Goal: Task Accomplishment & Management: Manage account settings

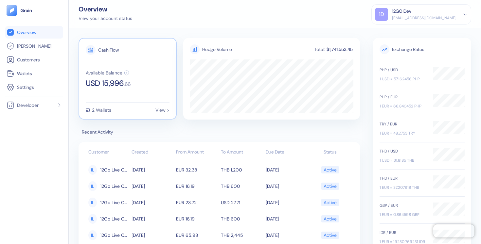
click at [127, 74] on icon at bounding box center [126, 72] width 5 height 5
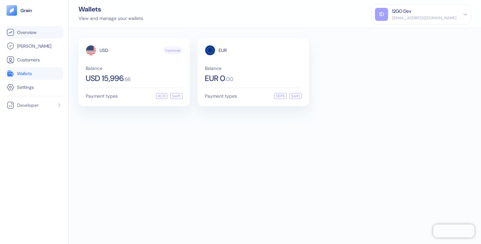
click at [28, 34] on span "Overview" at bounding box center [26, 32] width 19 height 7
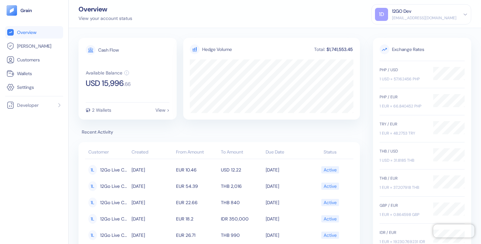
click at [417, 15] on div "[EMAIL_ADDRESS][DOMAIN_NAME]" at bounding box center [424, 18] width 64 height 6
click at [390, 33] on div "Sign Out" at bounding box center [392, 32] width 18 height 7
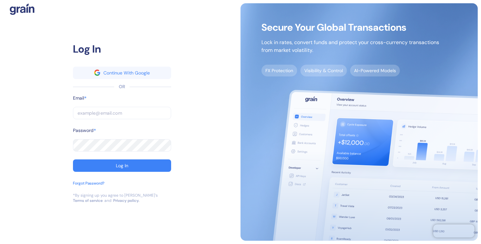
click at [123, 111] on input "text" at bounding box center [122, 113] width 98 height 12
type input "[EMAIL_ADDRESS][DOMAIN_NAME]"
